Goal: Transaction & Acquisition: Obtain resource

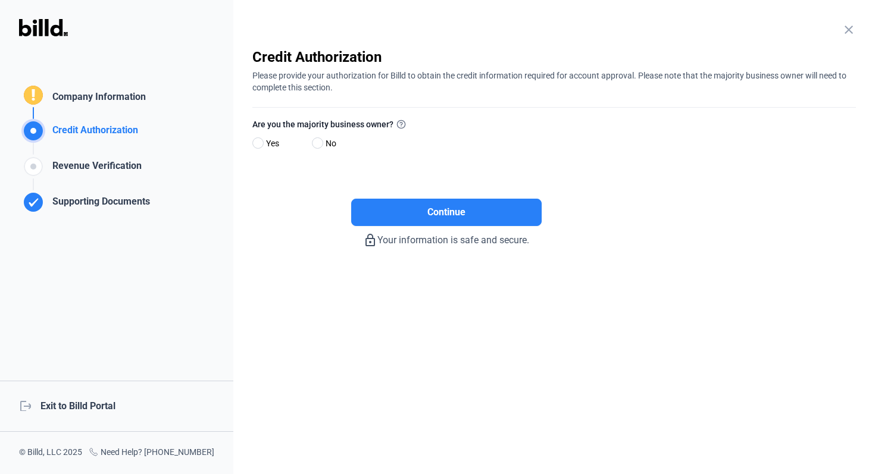
click at [97, 395] on div "logout Exit to Billd Portal" at bounding box center [116, 406] width 233 height 51
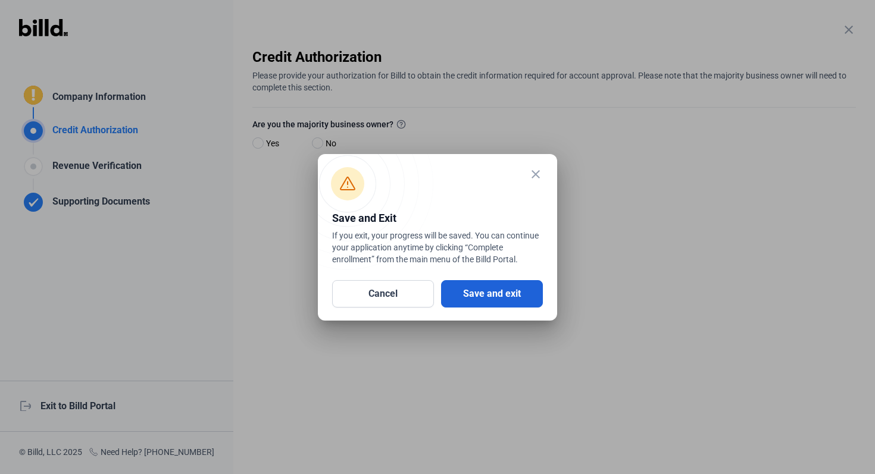
click at [496, 296] on button "Save and exit" at bounding box center [492, 293] width 102 height 27
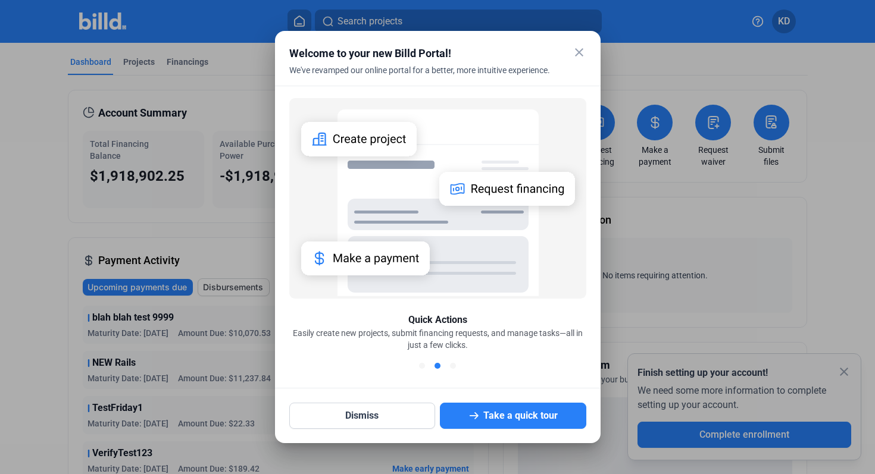
click at [578, 49] on mat-icon "close" at bounding box center [579, 52] width 14 height 14
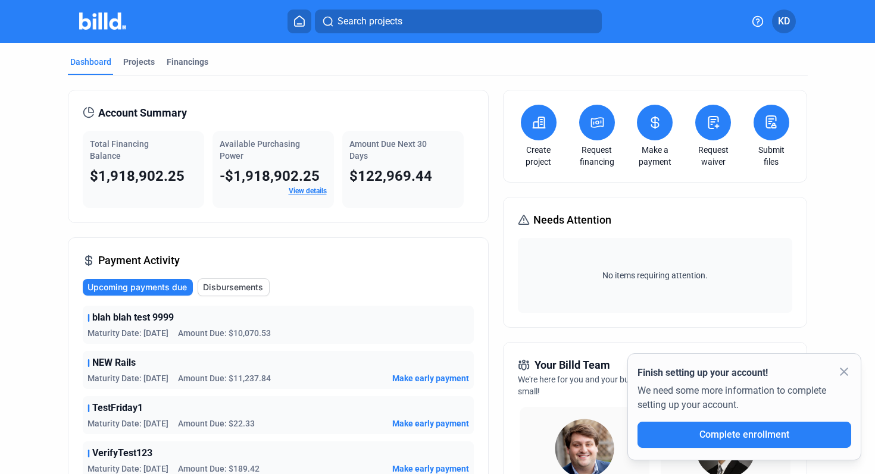
click at [596, 123] on icon at bounding box center [597, 122] width 15 height 14
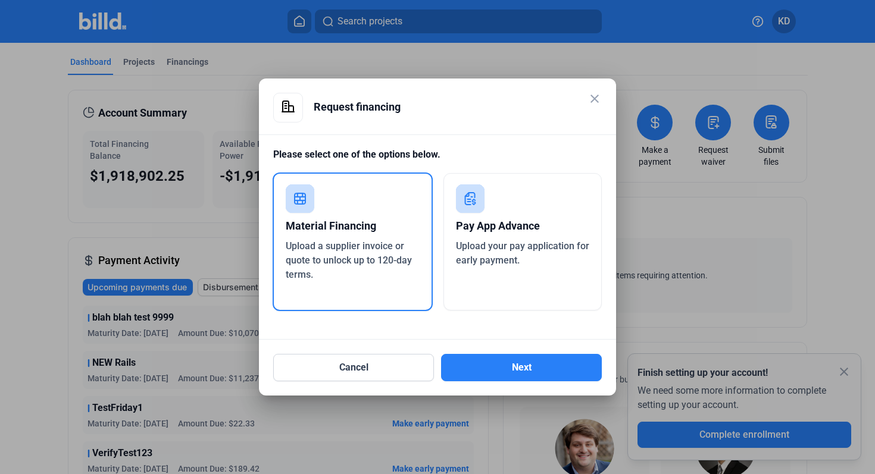
click at [496, 256] on span "Upload your pay application for early payment." at bounding box center [522, 253] width 133 height 26
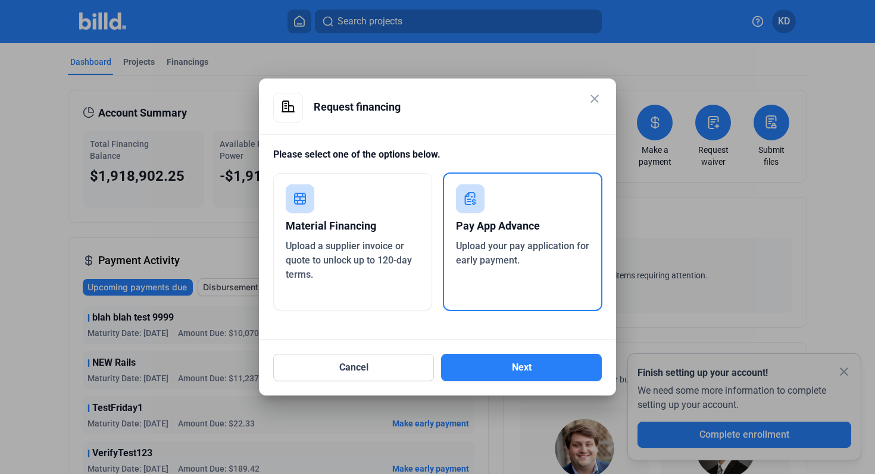
click at [375, 299] on div "Material Financing Upload a supplier invoice or quote to unlock up to 120-day t…" at bounding box center [352, 241] width 159 height 137
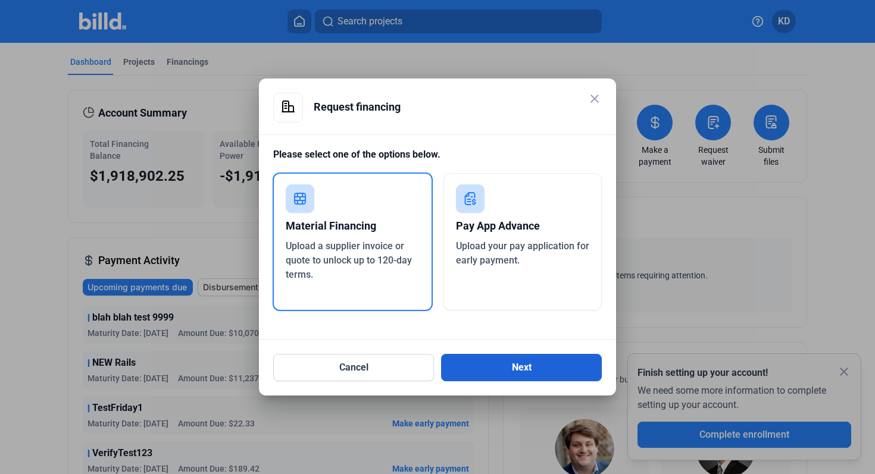
click at [487, 363] on button "Next" at bounding box center [521, 367] width 161 height 27
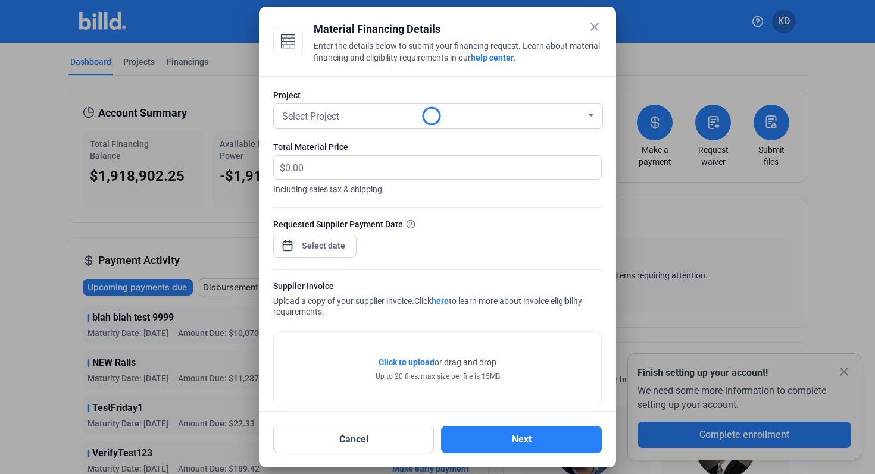
click at [369, 183] on span "Including sales tax & shipping." at bounding box center [437, 187] width 328 height 15
click at [371, 171] on input "text" at bounding box center [443, 167] width 316 height 23
type input "60,000"
click at [354, 107] on div "Select Project" at bounding box center [433, 115] width 306 height 17
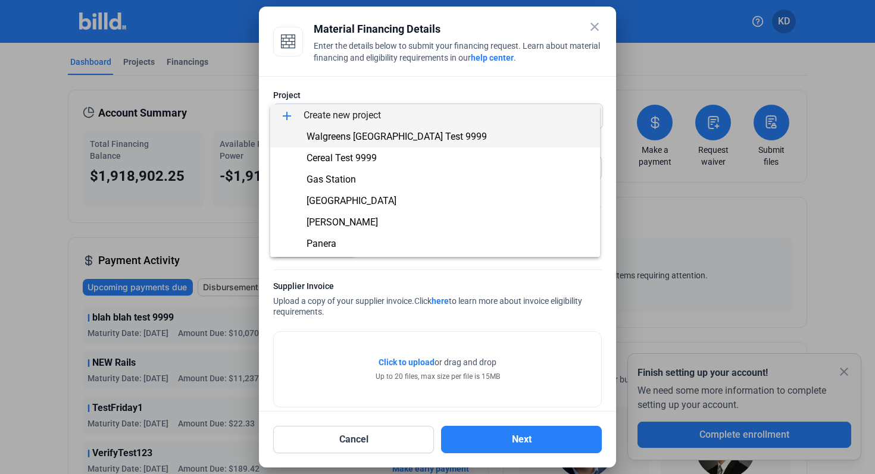
click at [352, 137] on span "Walgreens [GEOGRAPHIC_DATA] Test 9999" at bounding box center [396, 136] width 180 height 11
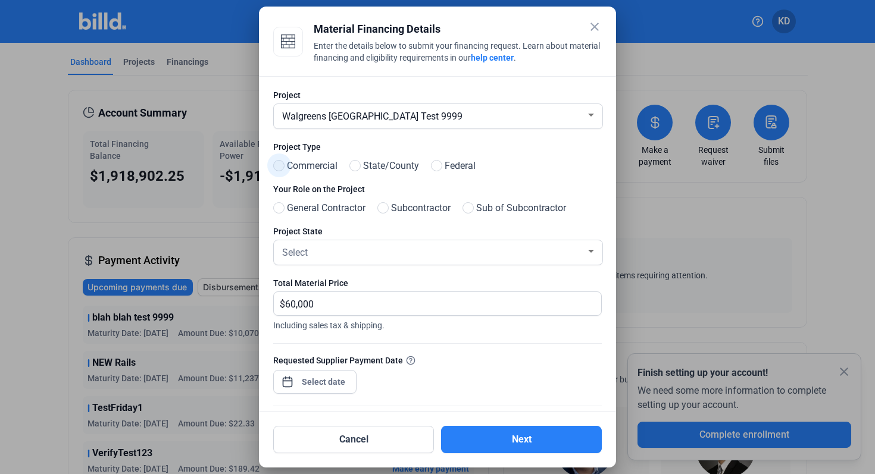
click at [281, 164] on span at bounding box center [278, 165] width 11 height 11
click at [281, 164] on input "Commercial" at bounding box center [277, 166] width 9 height 9
radio input "true"
click at [281, 204] on span at bounding box center [278, 207] width 11 height 11
click at [281, 204] on input "General Contractor" at bounding box center [277, 208] width 9 height 9
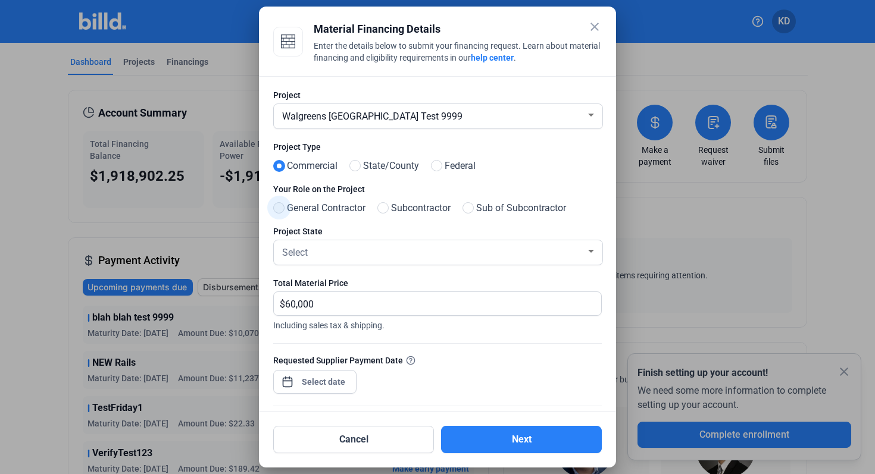
radio input "true"
click at [300, 254] on span "Select" at bounding box center [295, 252] width 26 height 11
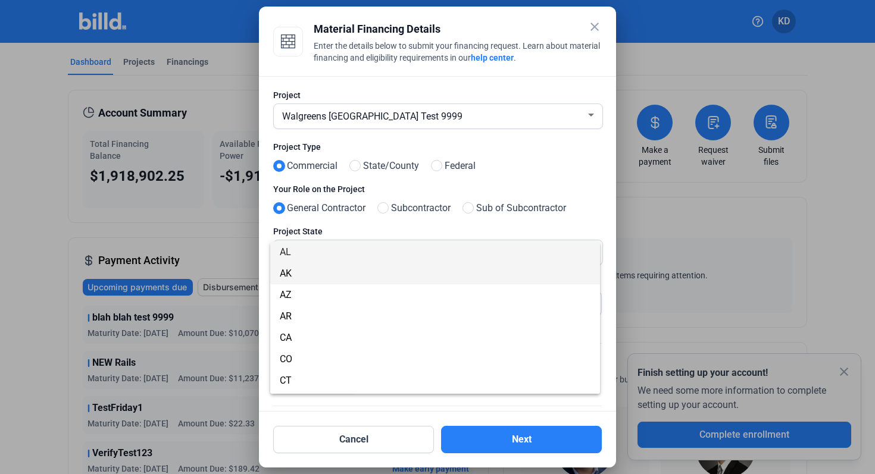
click at [310, 274] on span "AK" at bounding box center [435, 273] width 311 height 21
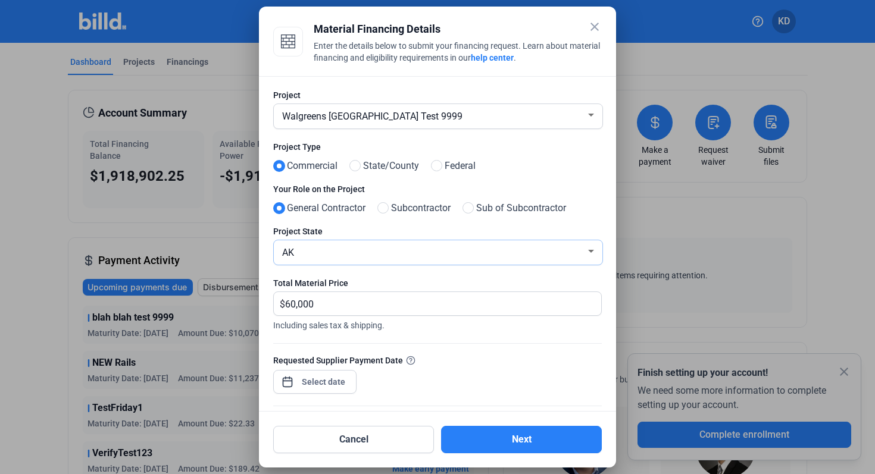
scroll to position [115, 0]
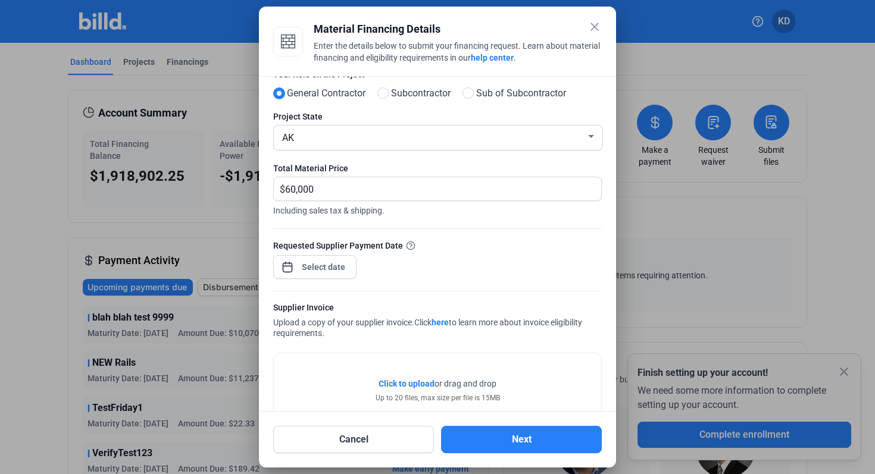
click at [315, 266] on div "close Material Financing Details Enter the details below to submit your financi…" at bounding box center [437, 237] width 875 height 474
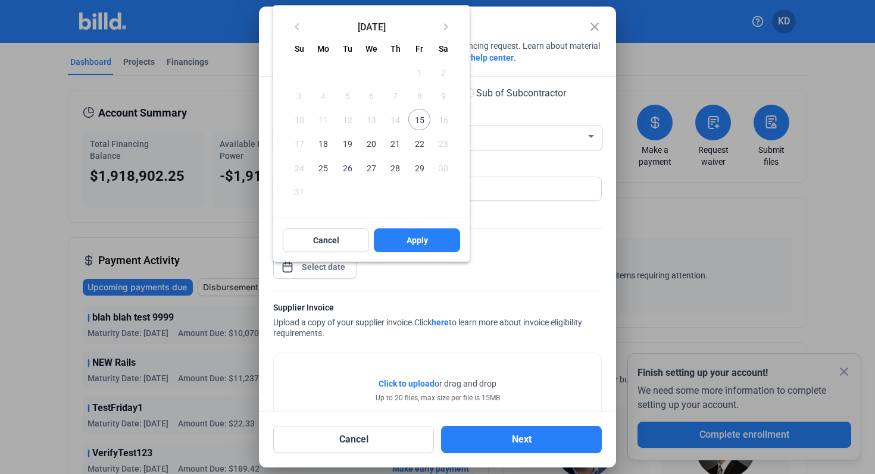
click at [421, 122] on span "15" at bounding box center [418, 119] width 21 height 21
click at [421, 233] on button "Apply" at bounding box center [417, 240] width 86 height 24
type input "[DATE]"
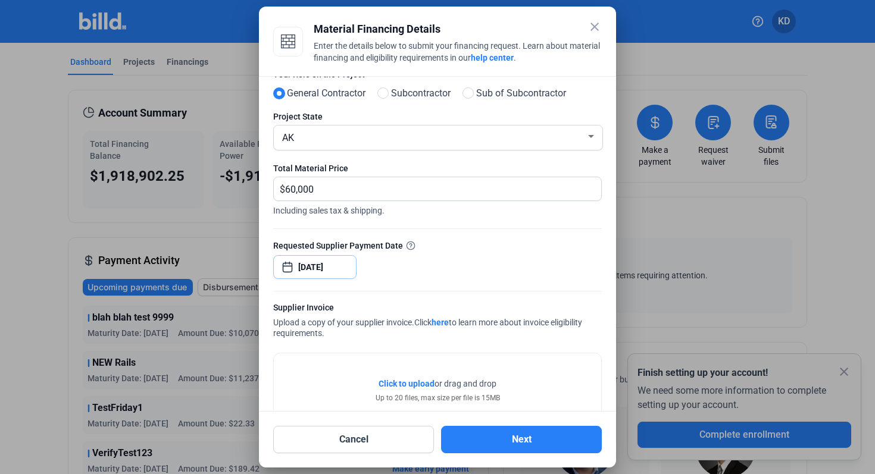
scroll to position [201, 0]
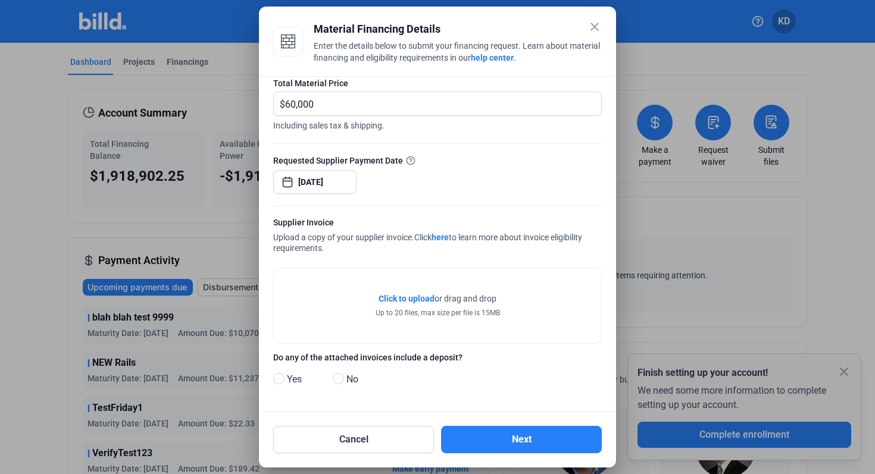
click at [401, 298] on span "Click to upload" at bounding box center [406, 299] width 56 height 10
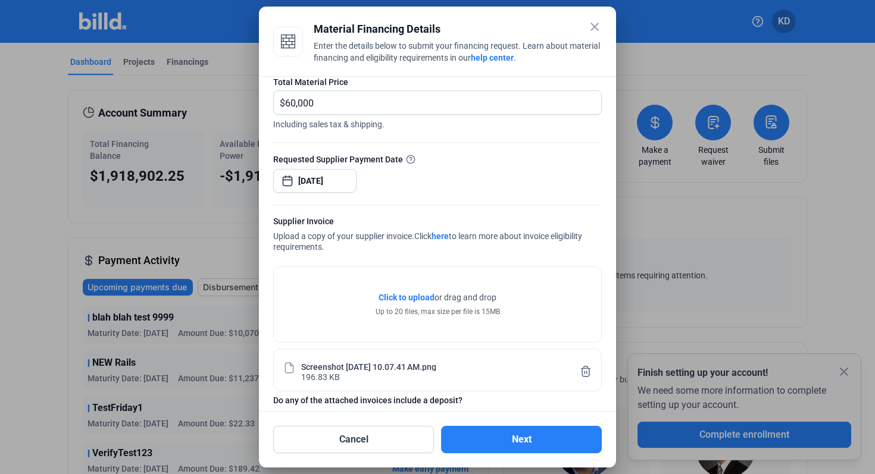
scroll to position [245, 0]
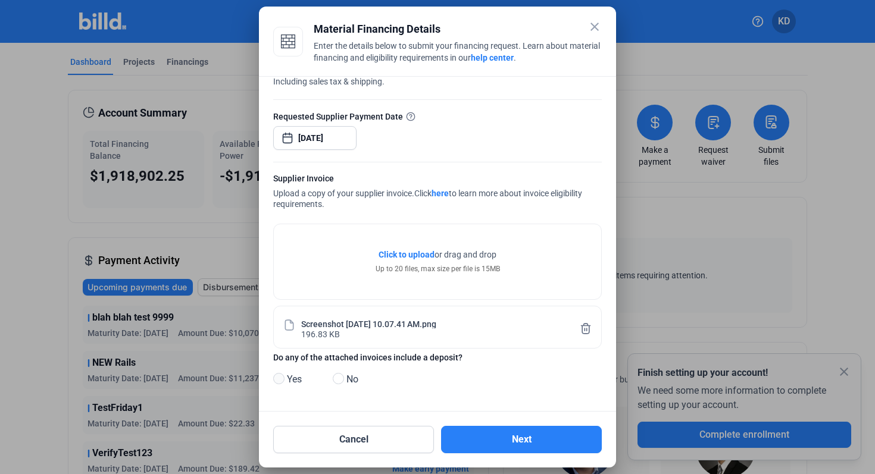
click at [278, 378] on span at bounding box center [278, 378] width 11 height 11
click at [278, 378] on input "Yes" at bounding box center [277, 379] width 9 height 9
radio input "true"
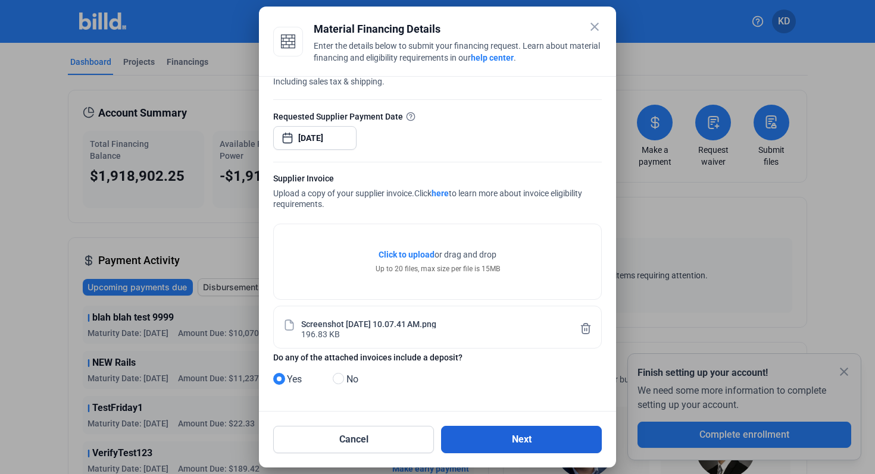
click at [531, 445] on button "Next" at bounding box center [521, 439] width 161 height 27
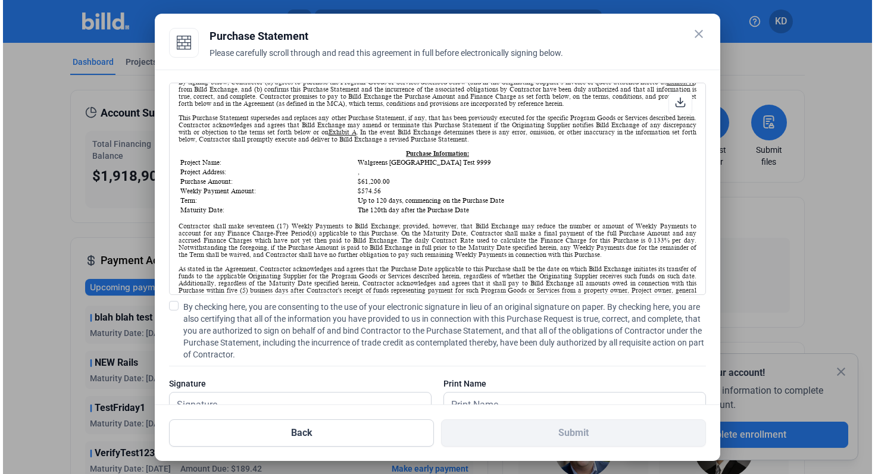
scroll to position [96, 0]
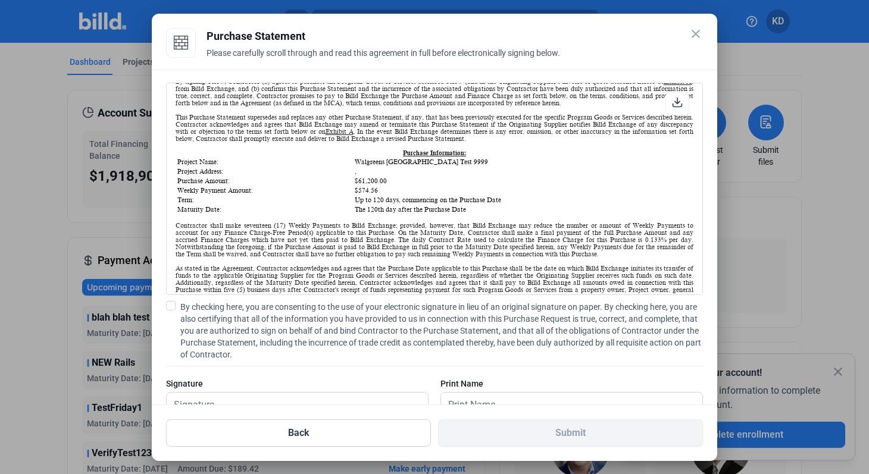
click at [694, 31] on mat-icon "close" at bounding box center [695, 34] width 14 height 14
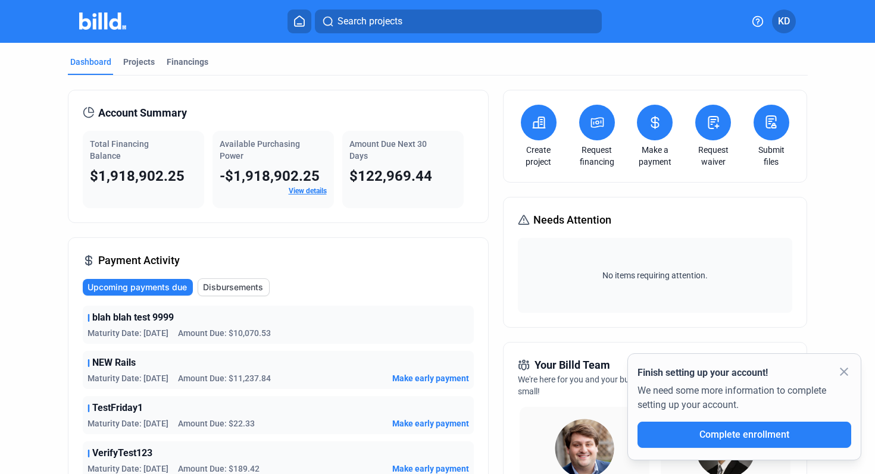
click at [594, 130] on button at bounding box center [597, 123] width 36 height 36
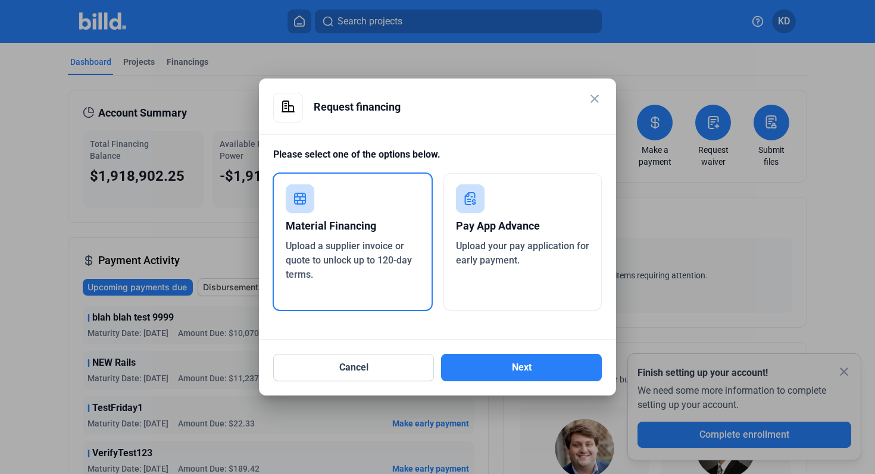
click at [468, 258] on span "Upload your pay application for early payment." at bounding box center [522, 253] width 133 height 26
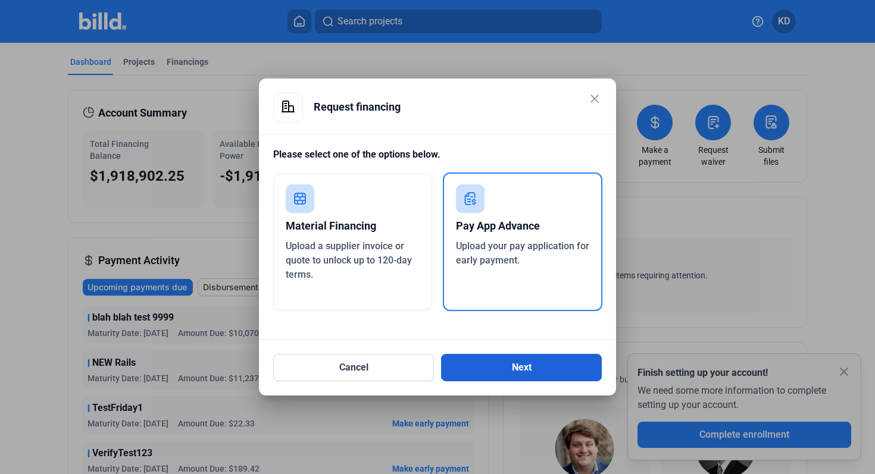
click at [477, 368] on button "Next" at bounding box center [521, 367] width 161 height 27
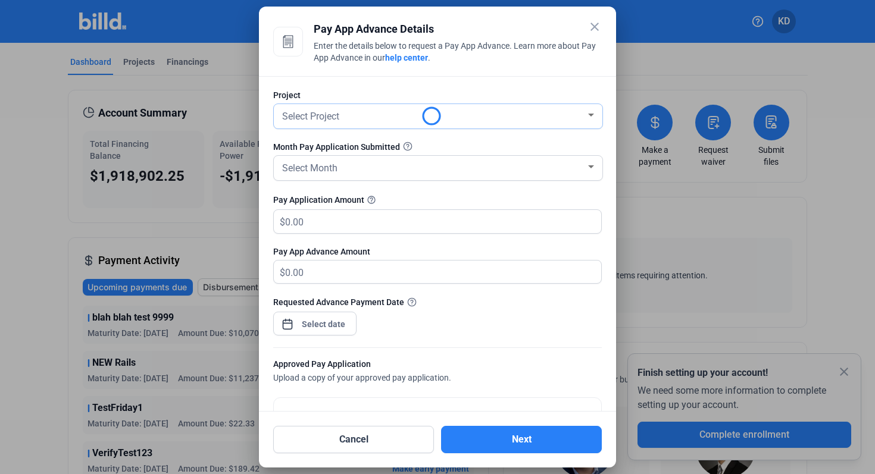
click at [343, 114] on div "Select Project" at bounding box center [433, 115] width 306 height 17
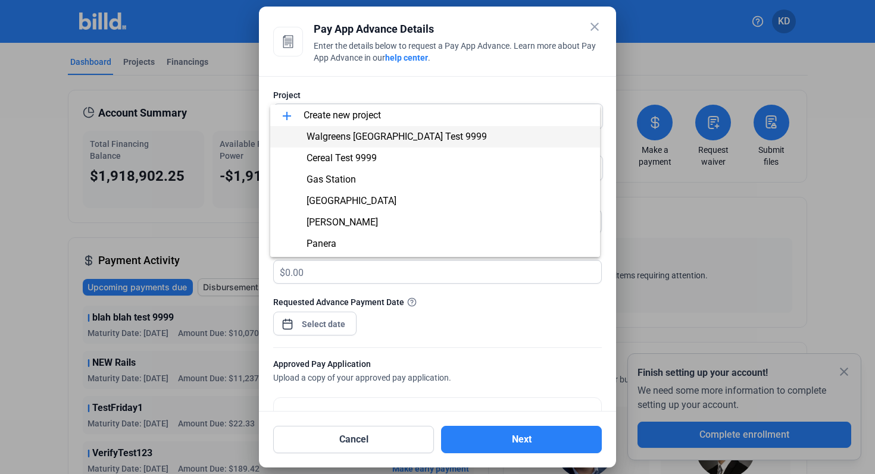
click at [357, 138] on span "Walgreens [GEOGRAPHIC_DATA] Test 9999" at bounding box center [396, 136] width 180 height 11
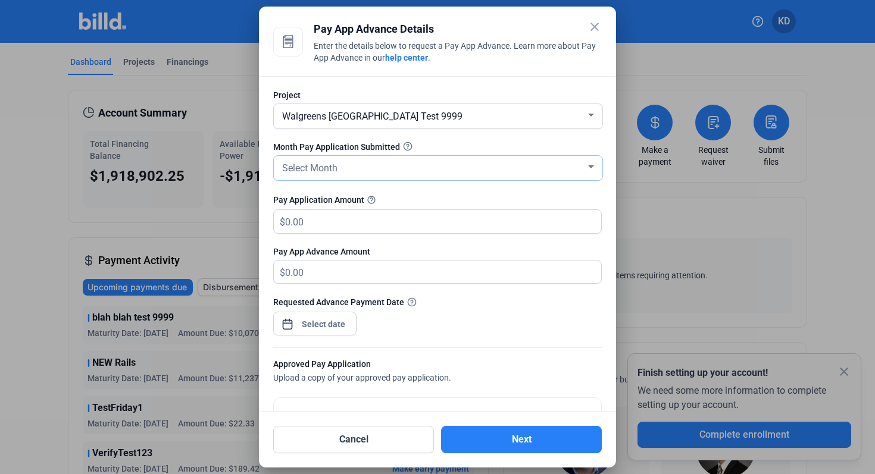
click at [338, 174] on div "Select Month" at bounding box center [433, 167] width 306 height 17
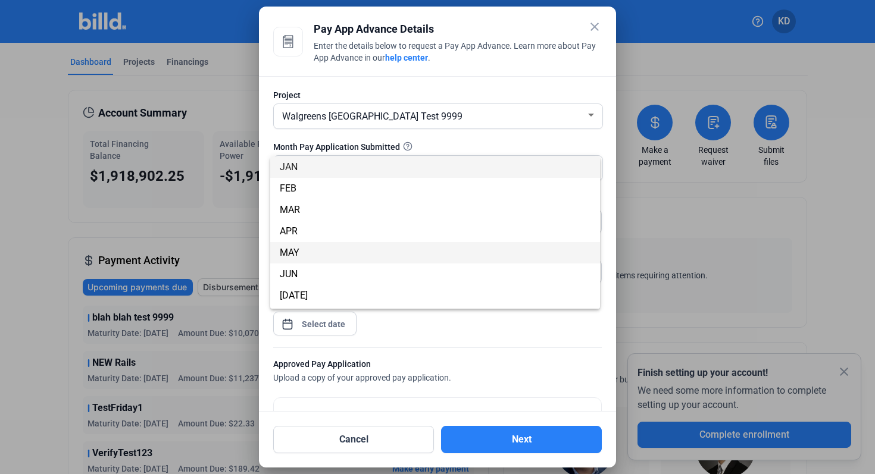
click at [340, 249] on span "MAY" at bounding box center [435, 252] width 311 height 21
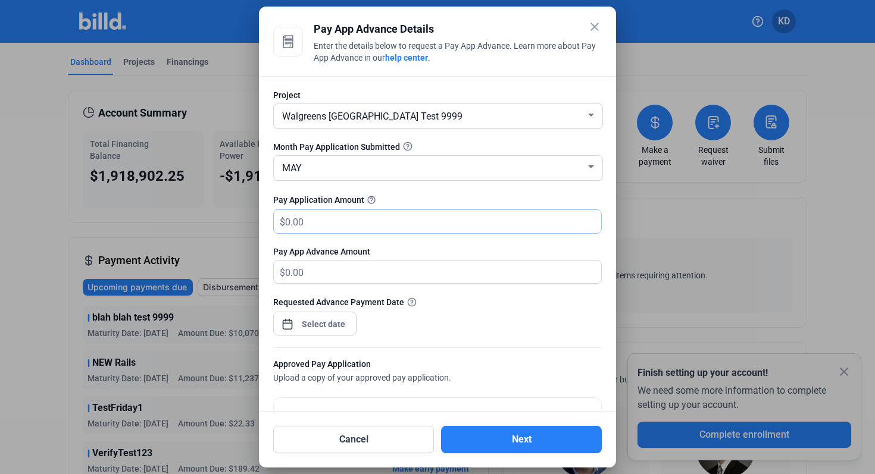
click at [339, 225] on input "text" at bounding box center [436, 221] width 302 height 23
type input "350,000"
type input "350,000.00"
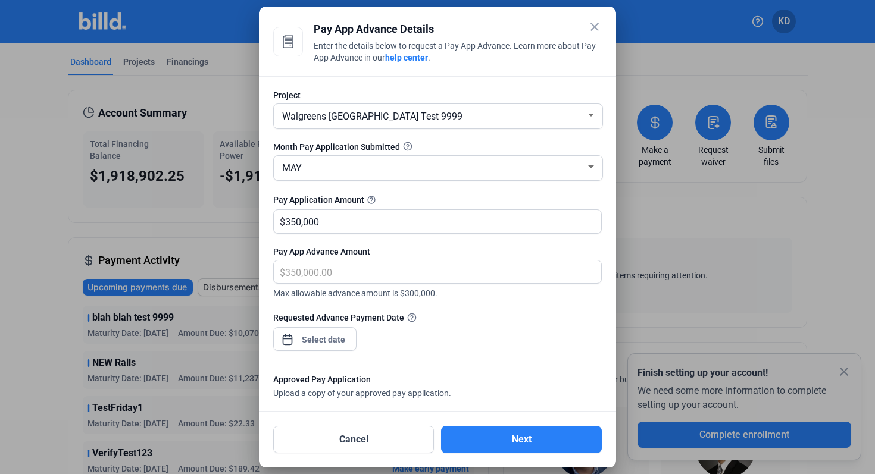
click at [319, 337] on div "close Pay App Advance Details Enter the details below to request a Pay App Adva…" at bounding box center [437, 237] width 875 height 474
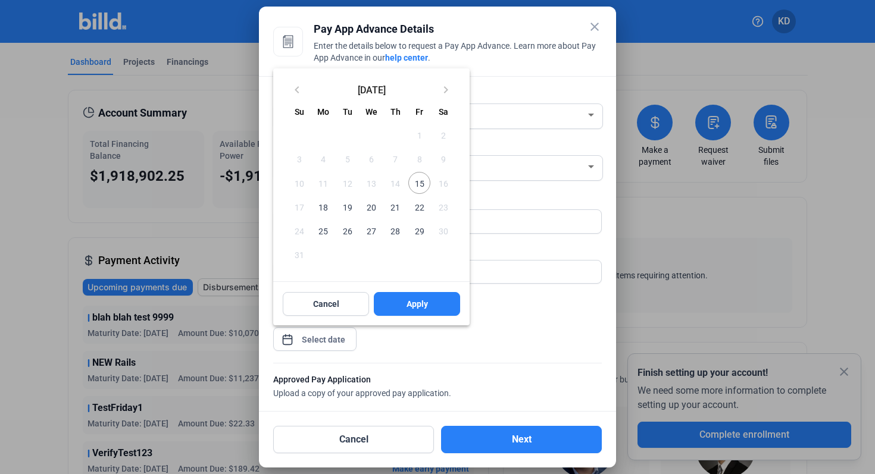
click at [334, 208] on span "18" at bounding box center [322, 206] width 21 height 21
click at [418, 305] on span "Apply" at bounding box center [416, 304] width 21 height 12
type input "[DATE]"
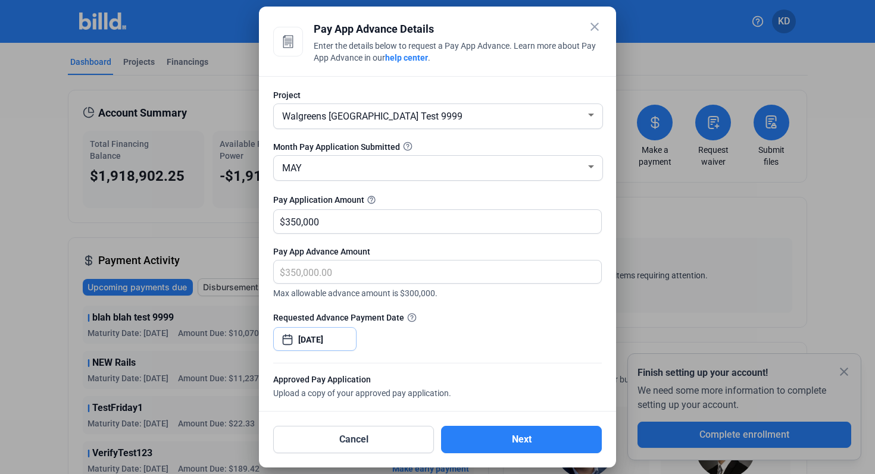
scroll to position [165, 0]
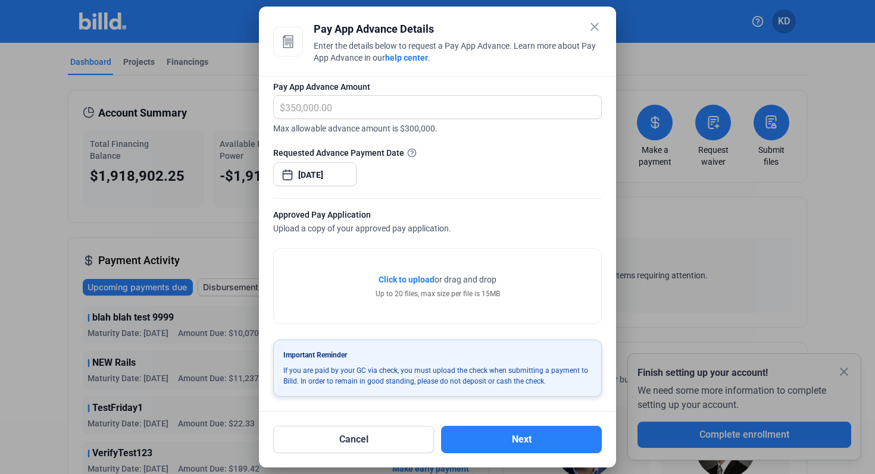
click at [418, 284] on span "Click to upload Tap to upload" at bounding box center [406, 280] width 56 height 12
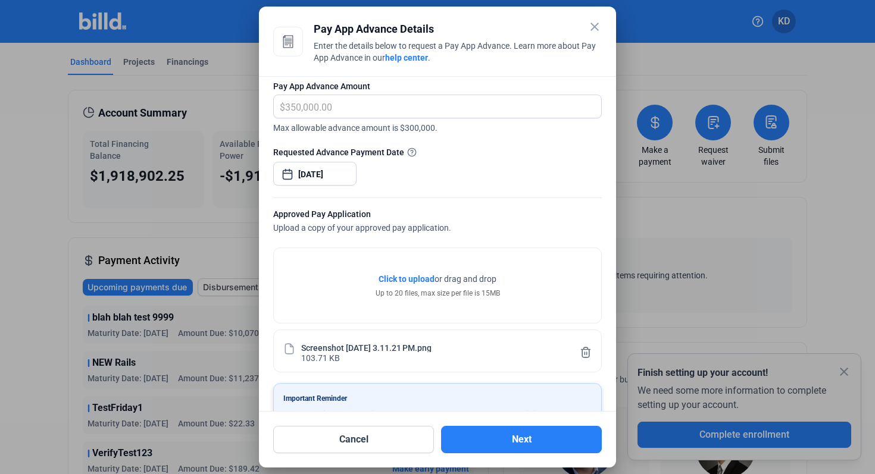
scroll to position [209, 0]
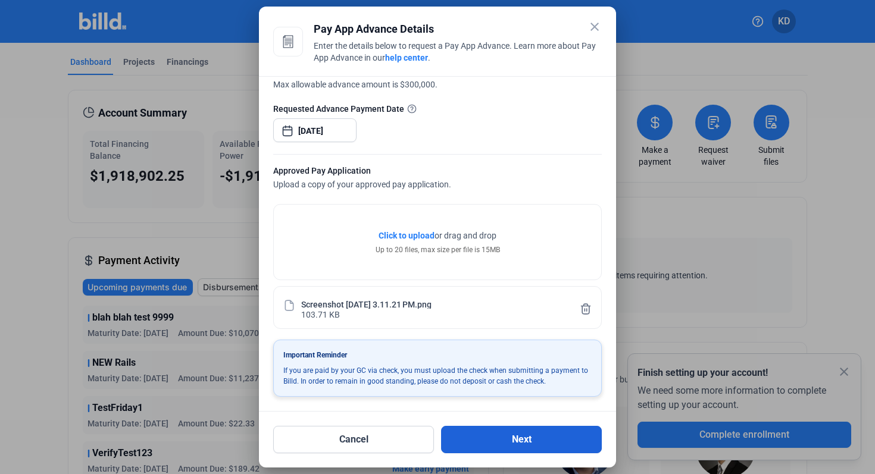
click at [520, 441] on button "Next" at bounding box center [521, 439] width 161 height 27
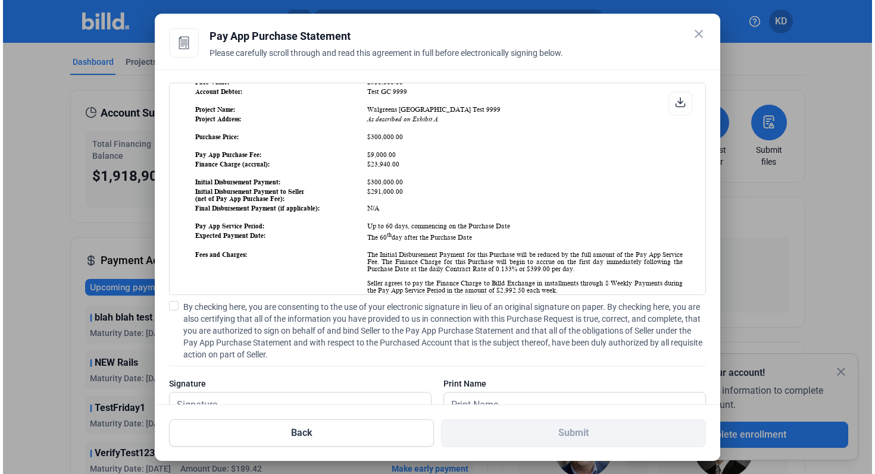
scroll to position [179, 0]
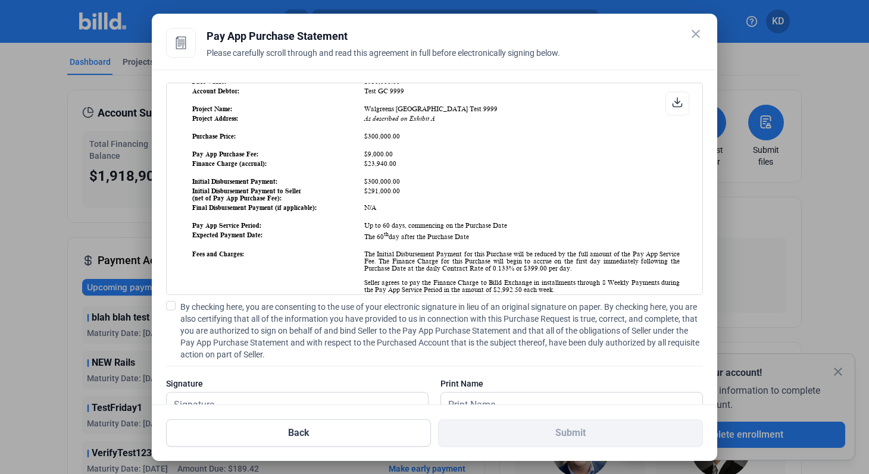
click at [696, 32] on mat-icon "close" at bounding box center [695, 34] width 14 height 14
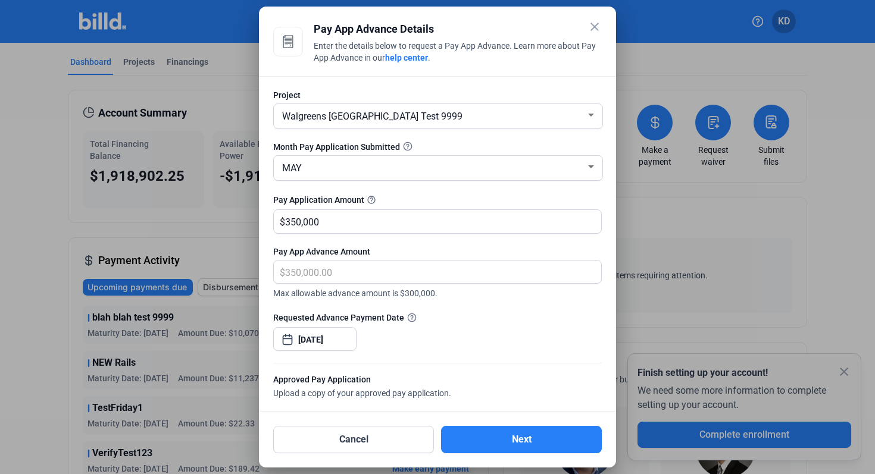
click at [595, 32] on mat-icon "close" at bounding box center [594, 27] width 14 height 14
